Goal: Information Seeking & Learning: Learn about a topic

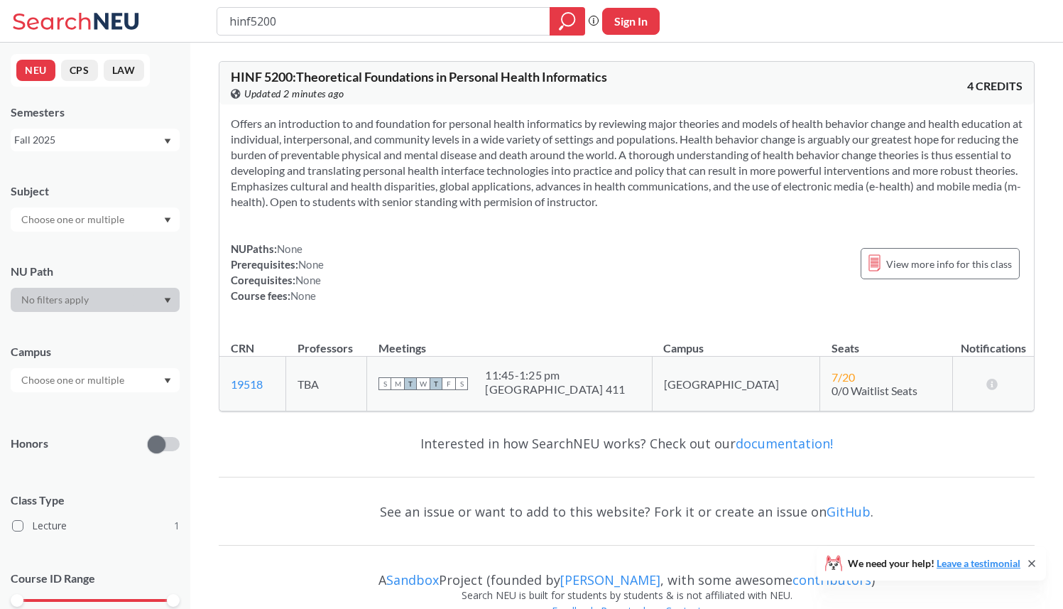
click at [413, 19] on input "hinf5200" at bounding box center [384, 21] width 312 height 24
type input "o"
type input "phth5210"
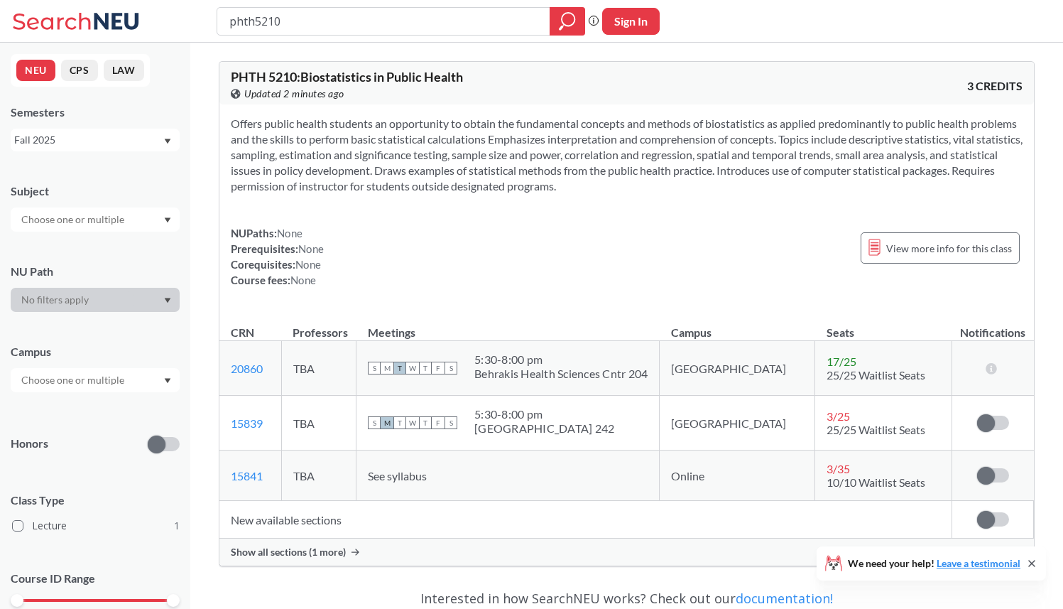
click at [278, 554] on span "Show all sections (1 more)" at bounding box center [288, 551] width 115 height 13
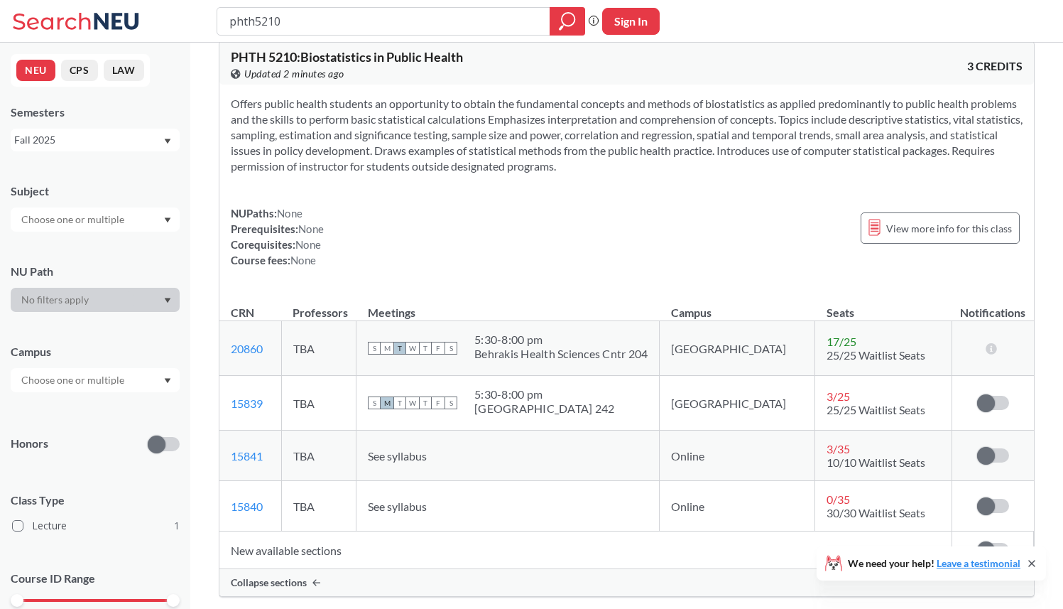
scroll to position [21, 0]
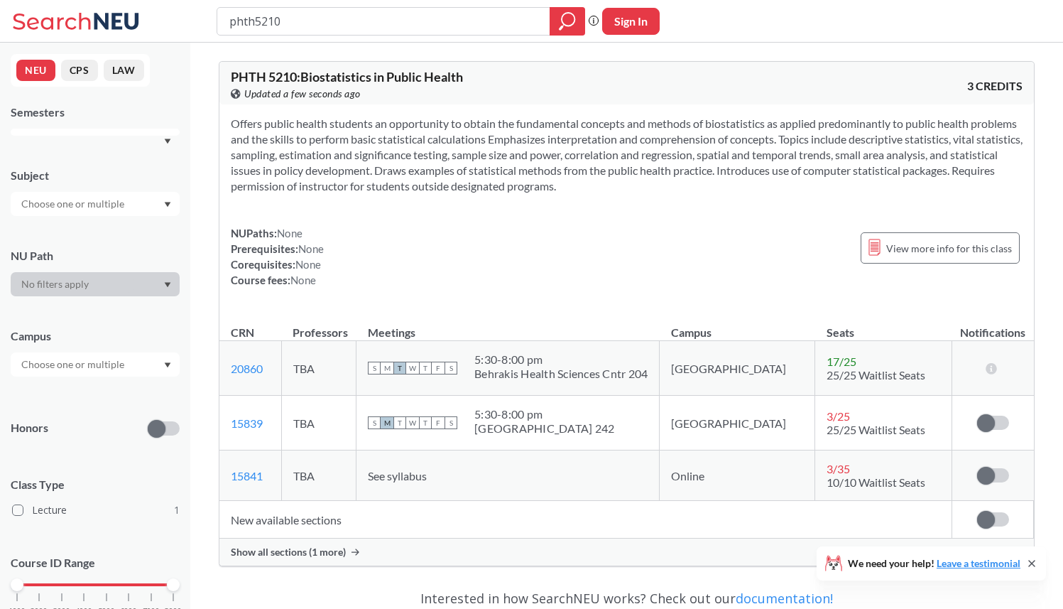
scroll to position [21, 0]
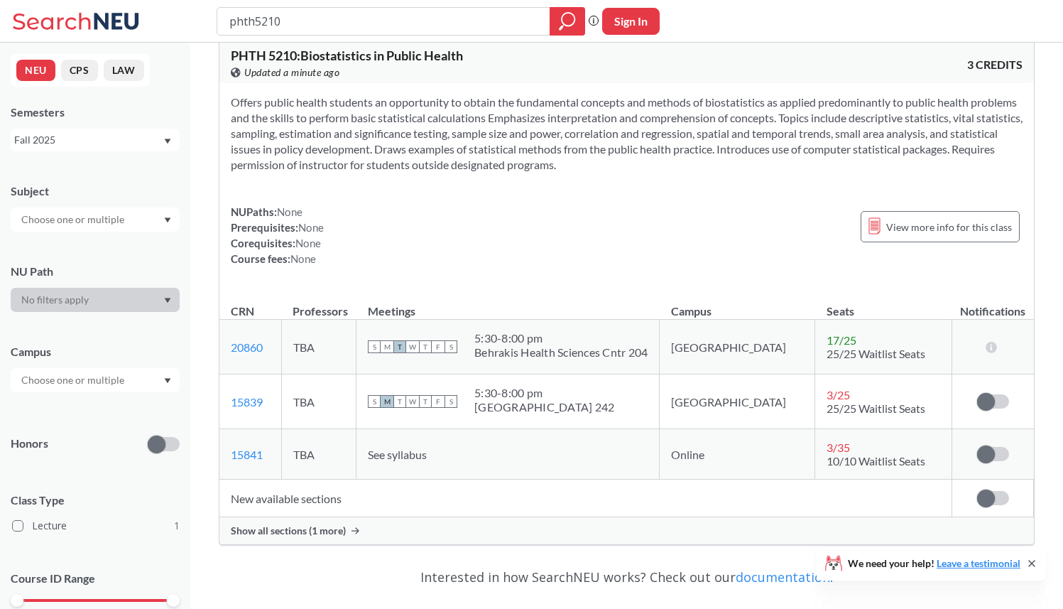
click at [287, 495] on td "New available sections" at bounding box center [585, 498] width 733 height 38
click at [286, 532] on span "Show all sections (1 more)" at bounding box center [288, 530] width 115 height 13
